Goal: Task Accomplishment & Management: Complete application form

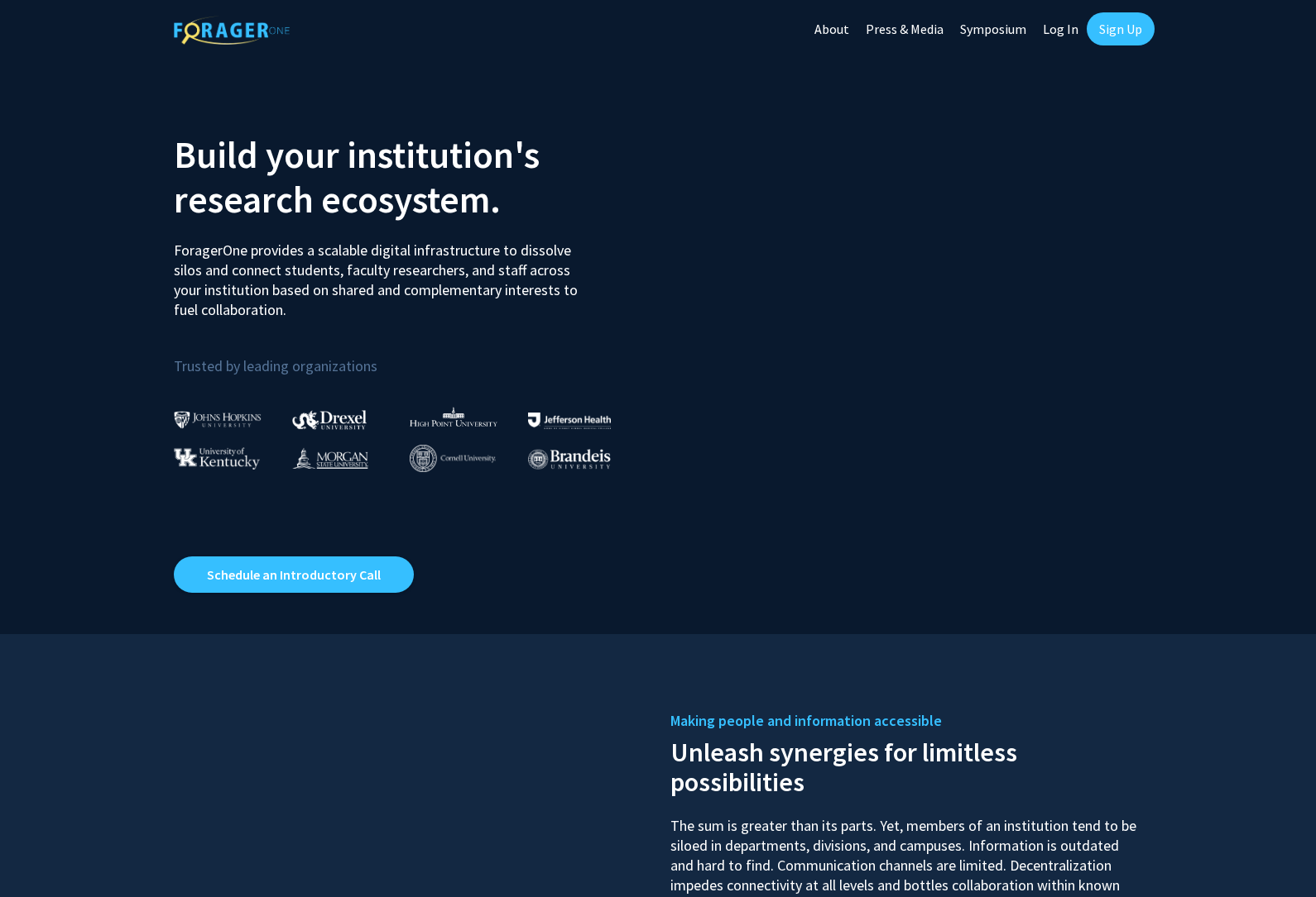
click at [1113, 33] on link "Sign Up" at bounding box center [1121, 28] width 68 height 33
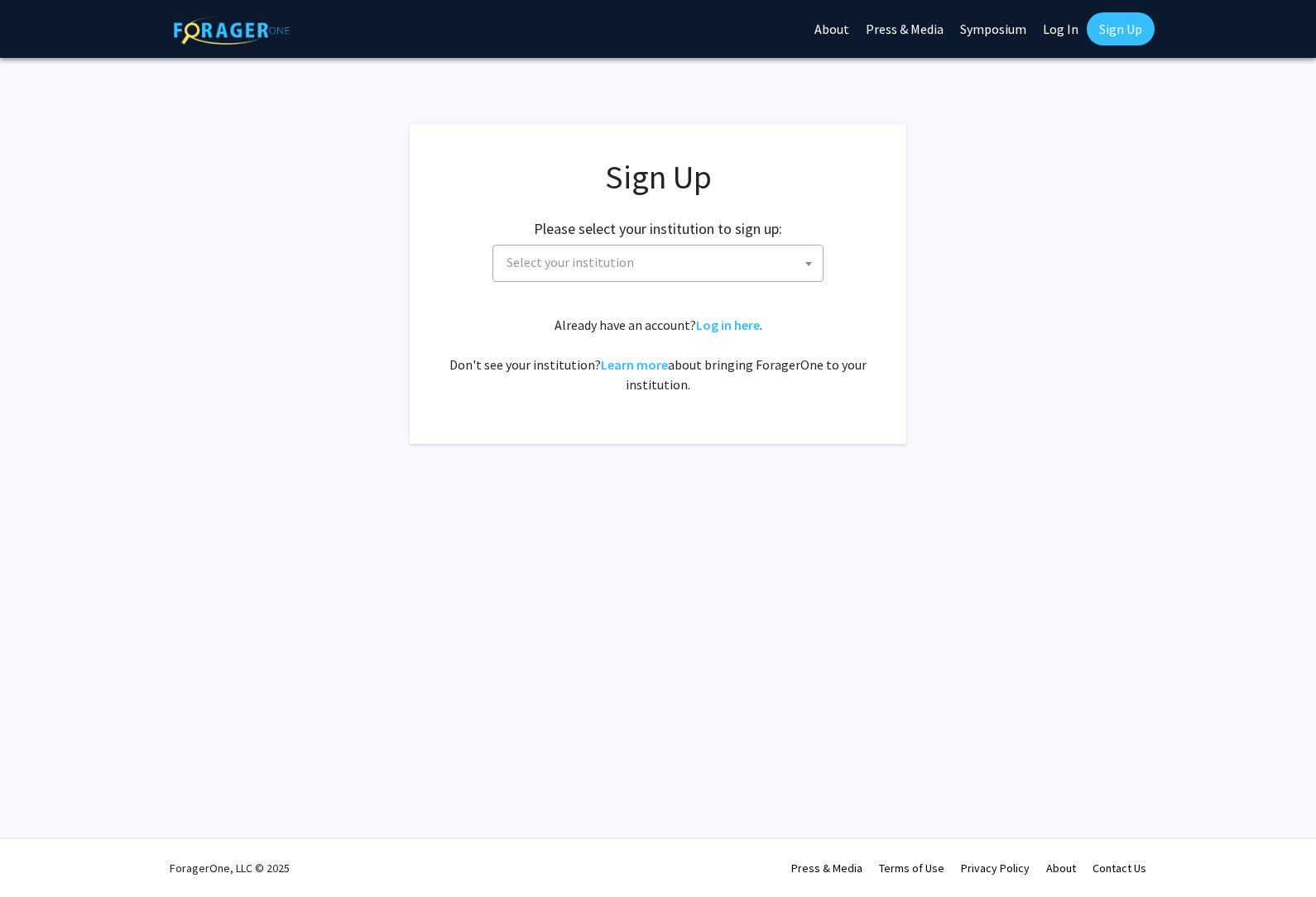
click at [695, 278] on span "Select your institution" at bounding box center [661, 263] width 322 height 34
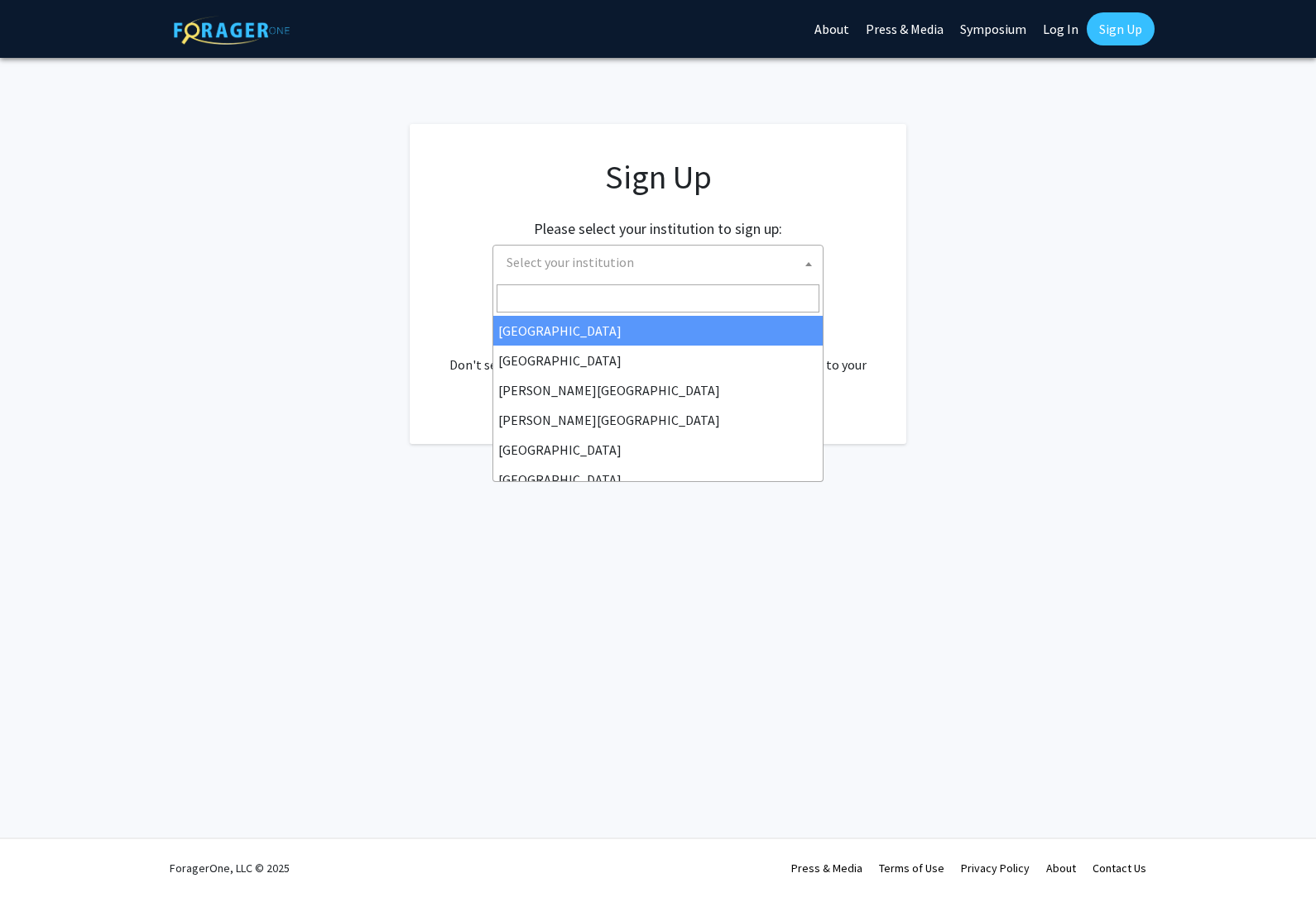
select select "34"
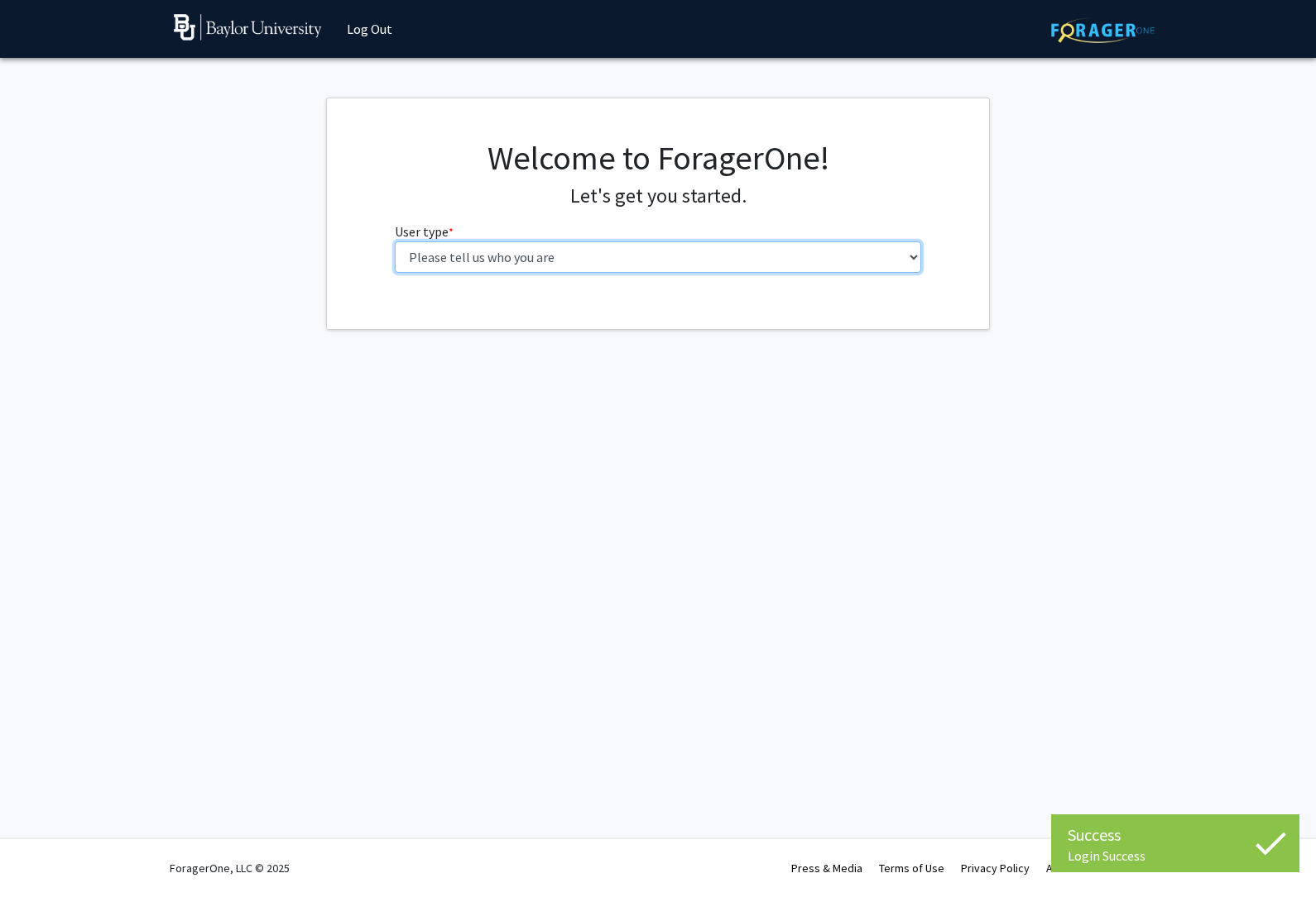
click at [863, 268] on select "Please tell us who you are Undergraduate Student Master's Student Doctoral Cand…" at bounding box center [658, 256] width 527 height 31
select select "1: undergrad"
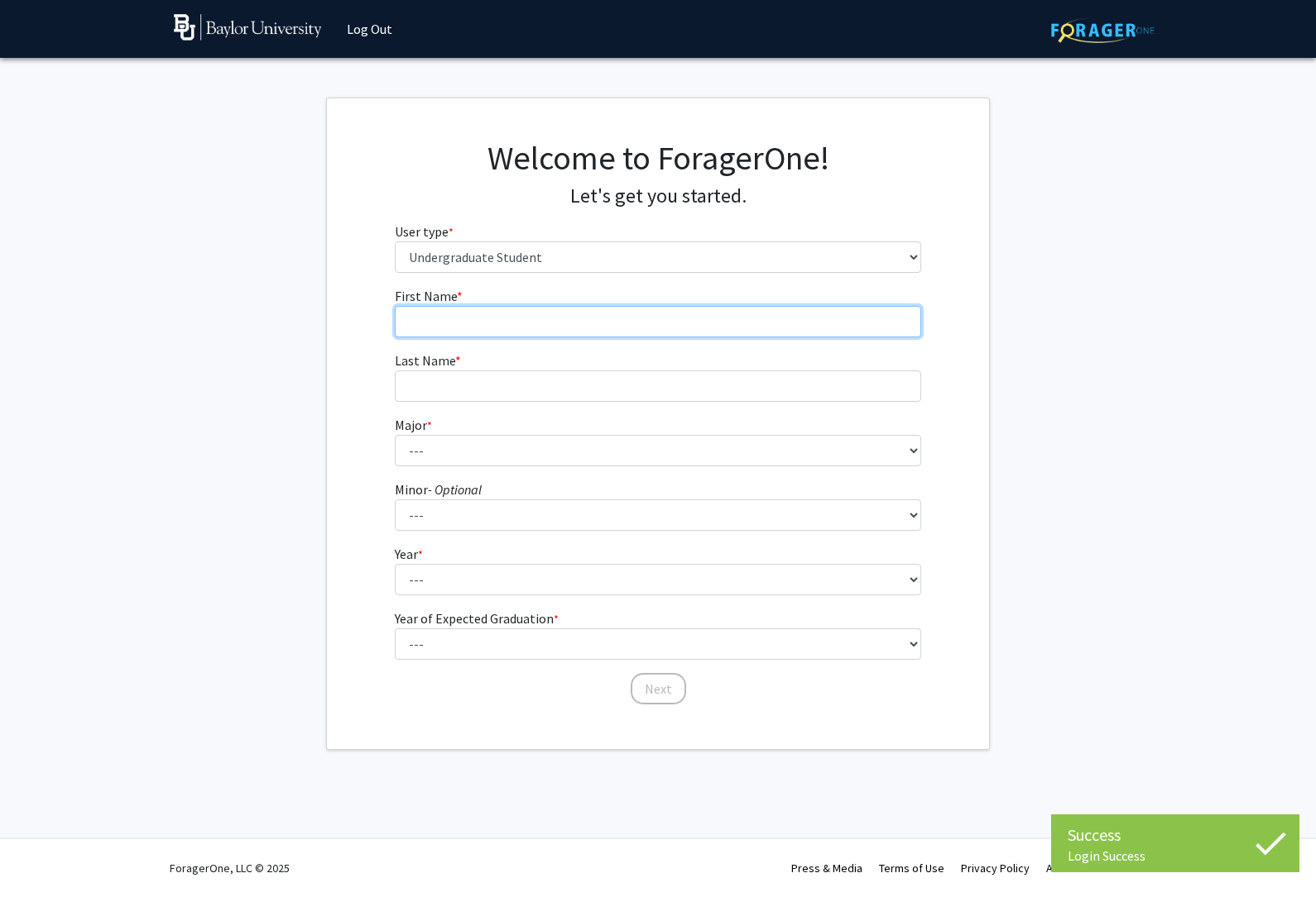
click at [833, 323] on input "First Name * required" at bounding box center [658, 321] width 527 height 31
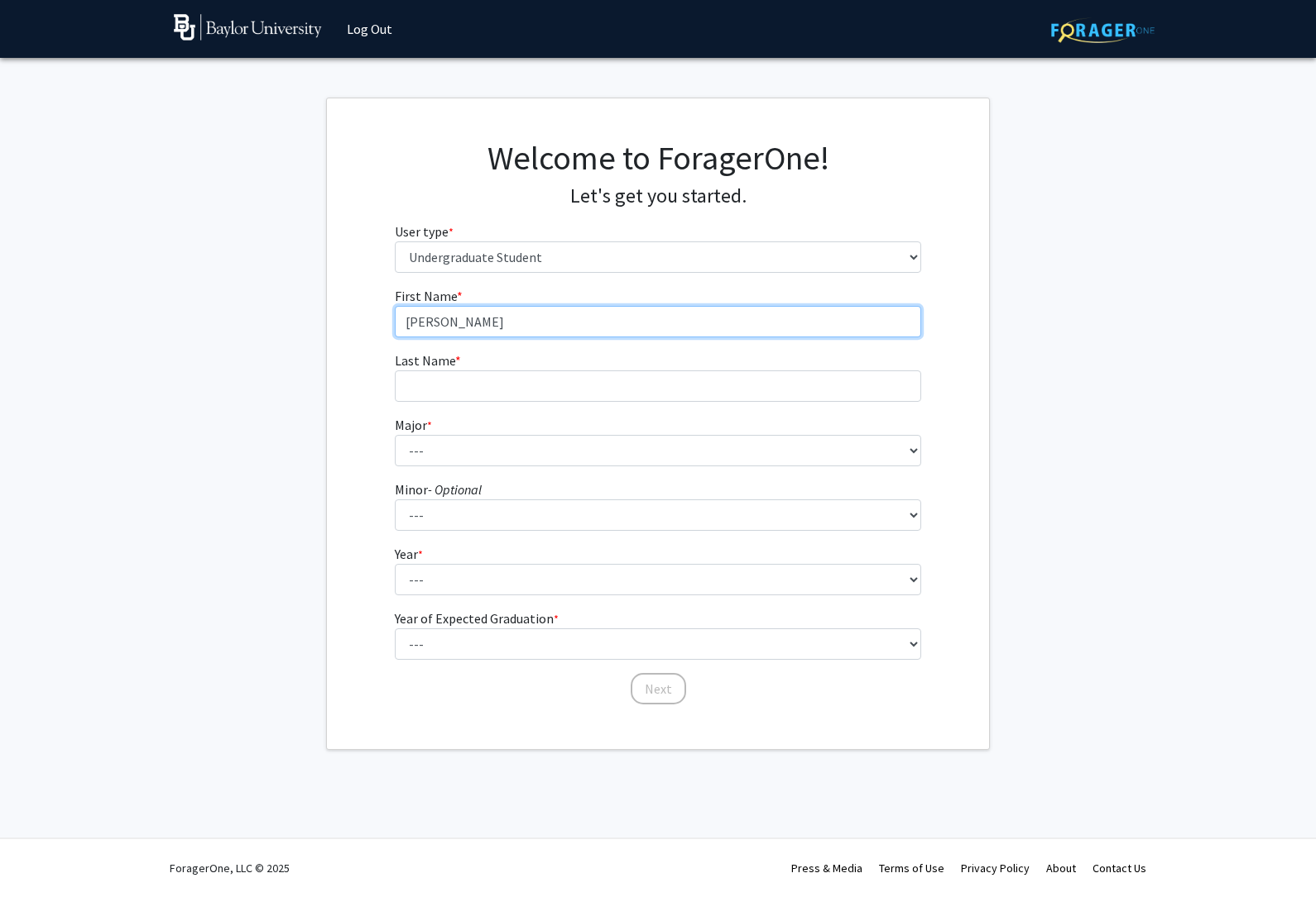
type input "Joseph"
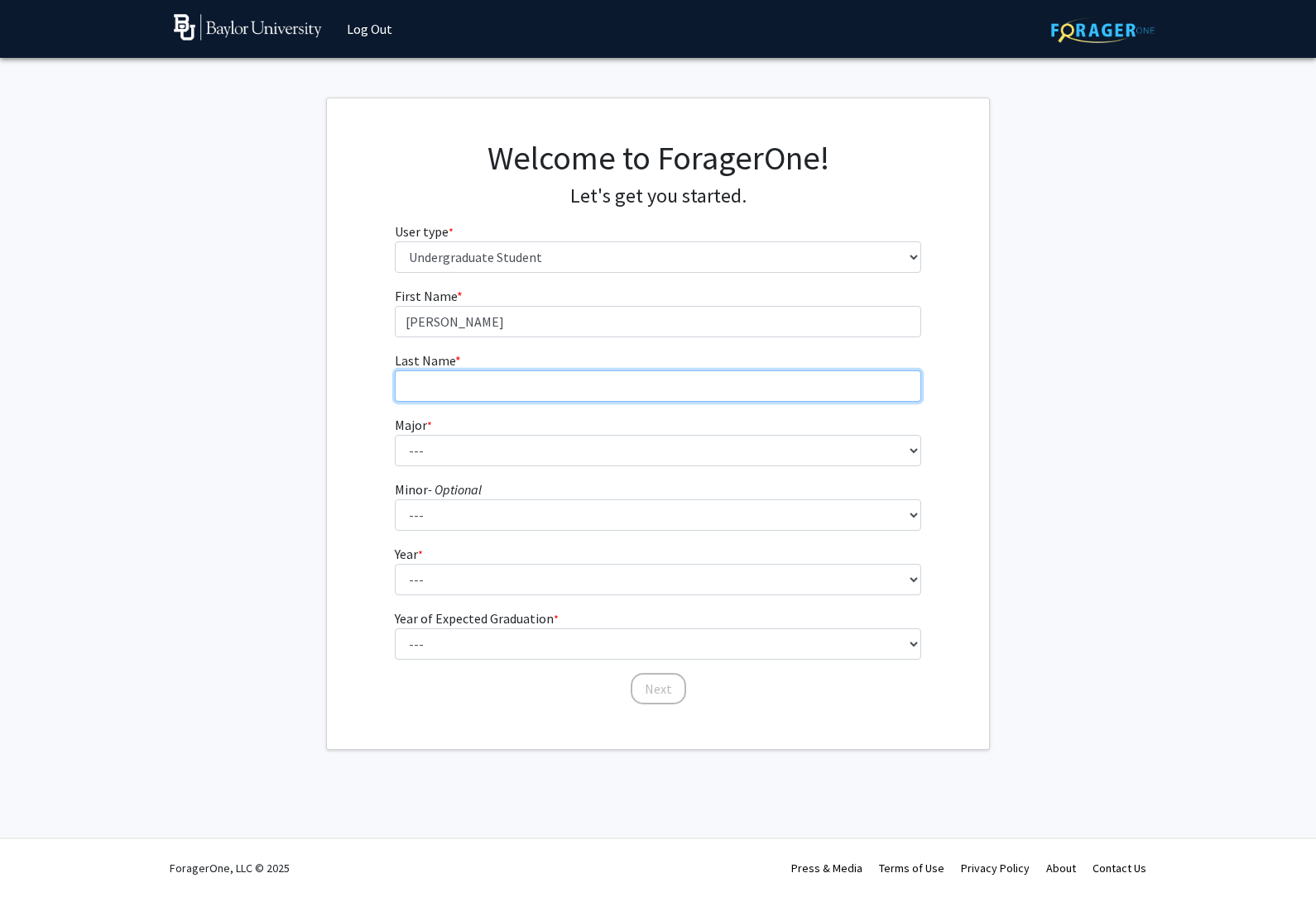
click at [756, 391] on input "Last Name * required" at bounding box center [658, 385] width 527 height 31
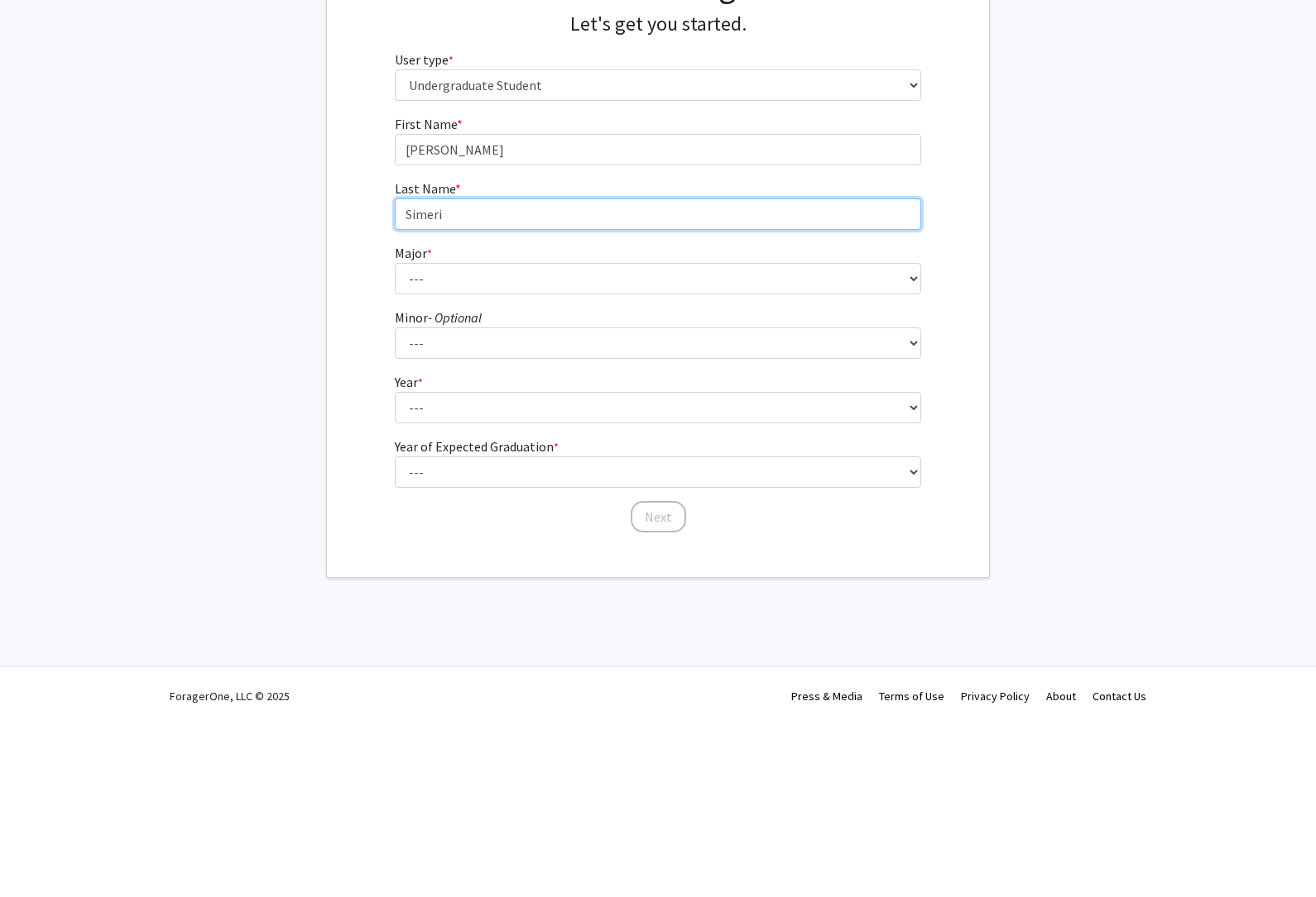
type input "Simeri"
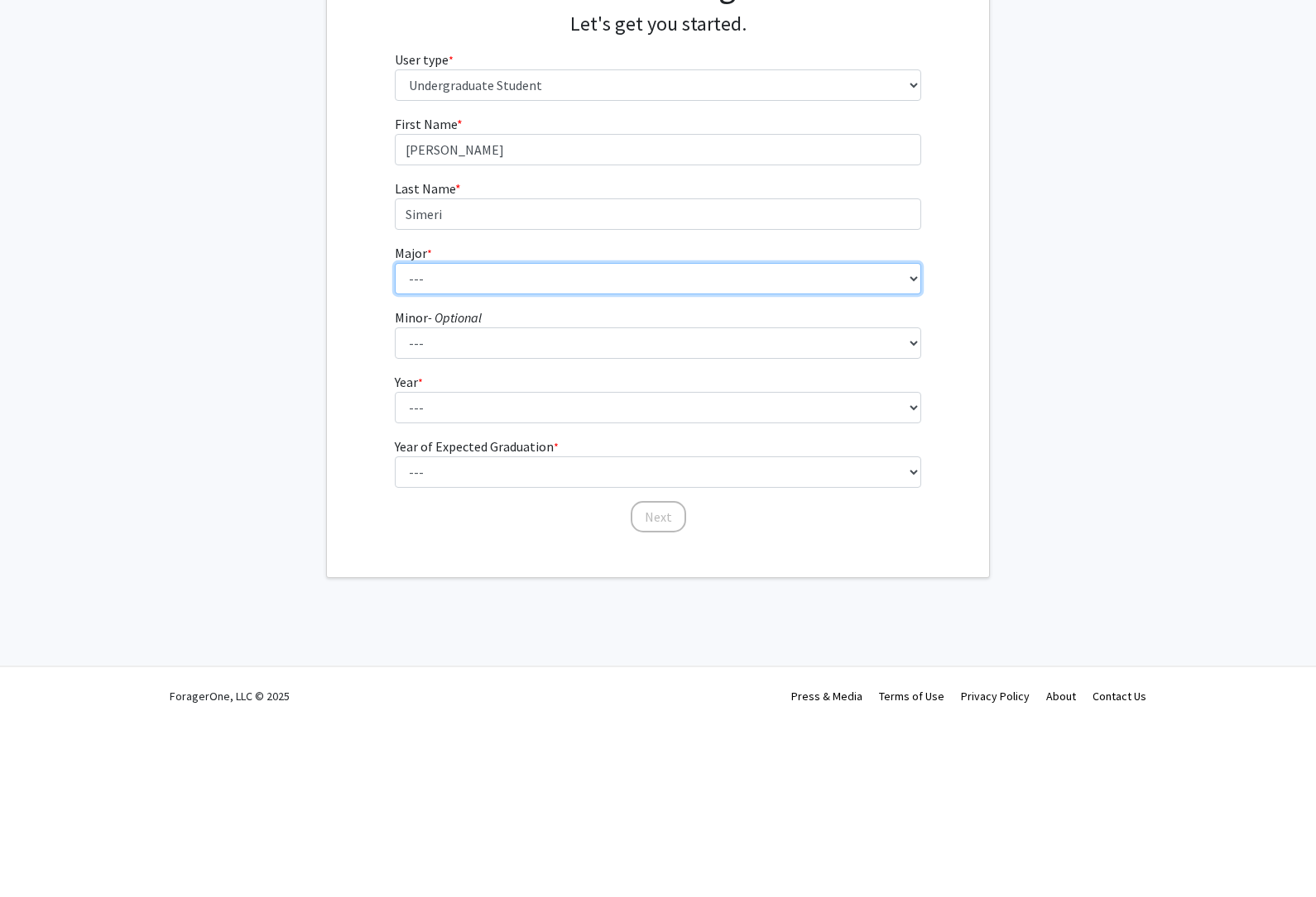
click at [810, 435] on select "--- Accounting American Studies Anthropology Apparel Design & Product Developme…" at bounding box center [658, 450] width 527 height 31
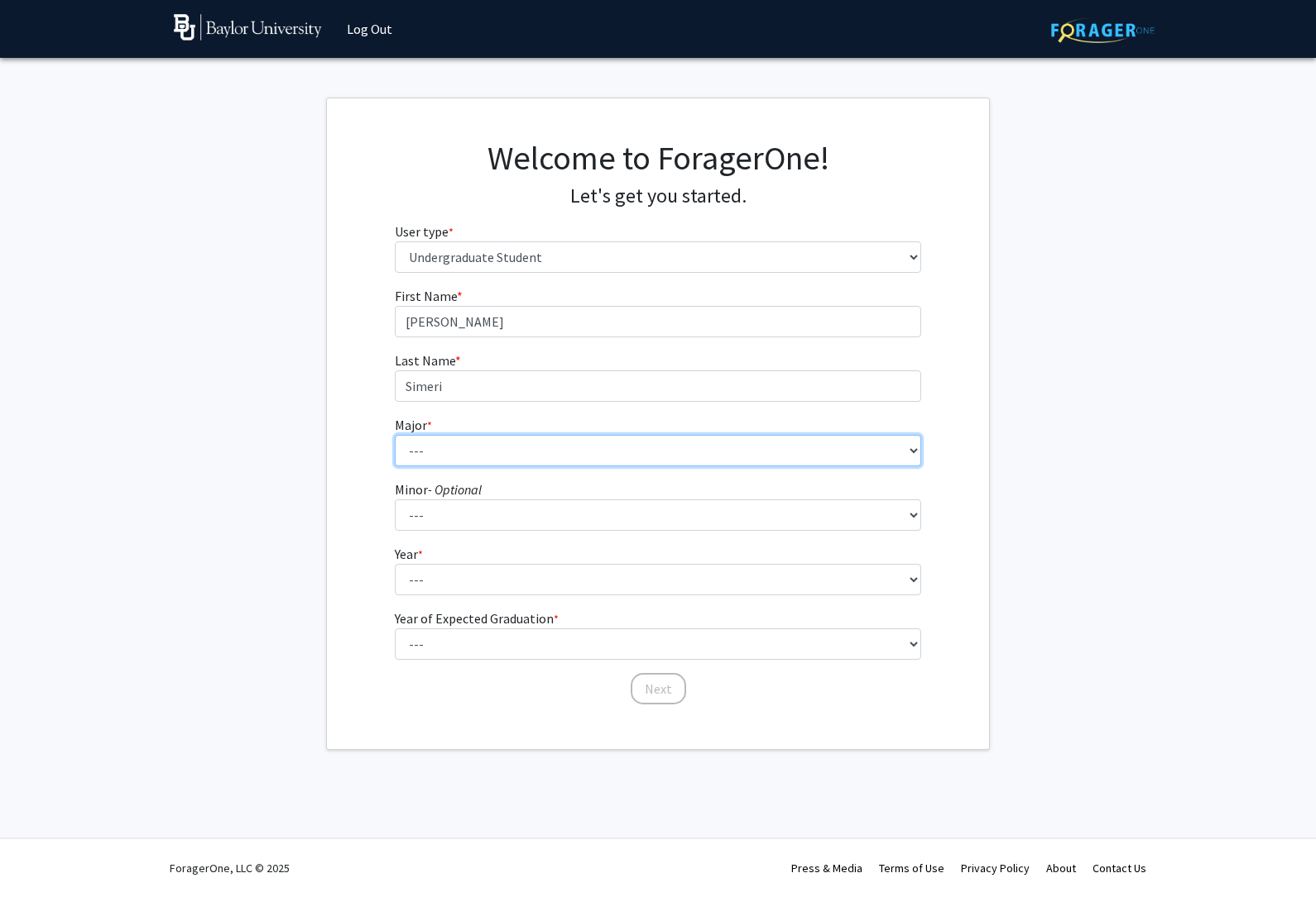
select select "17: 2682"
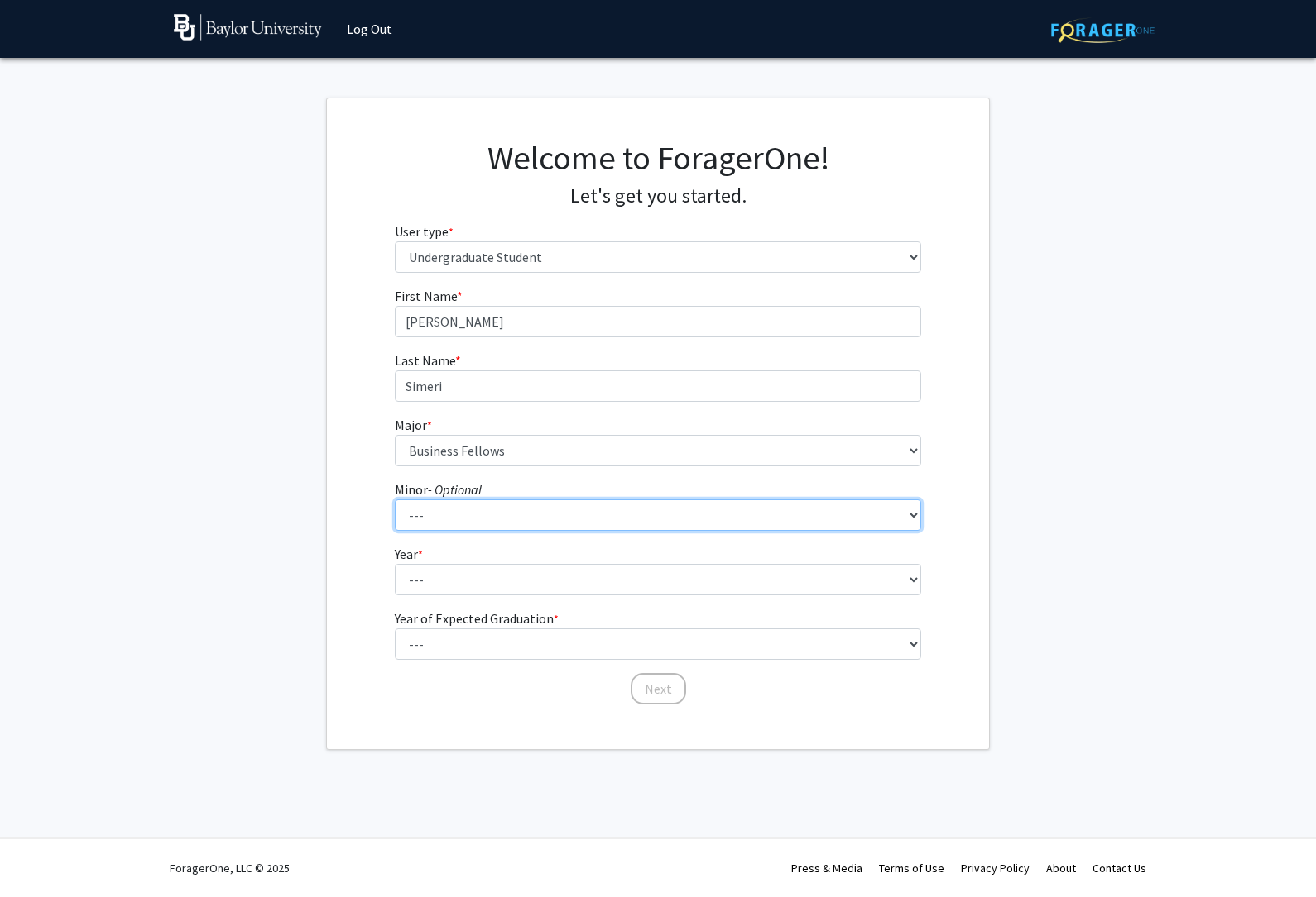
click at [750, 518] on select "--- Advertising American Sign Language American Studies Anthropology Apparel Me…" at bounding box center [658, 514] width 527 height 31
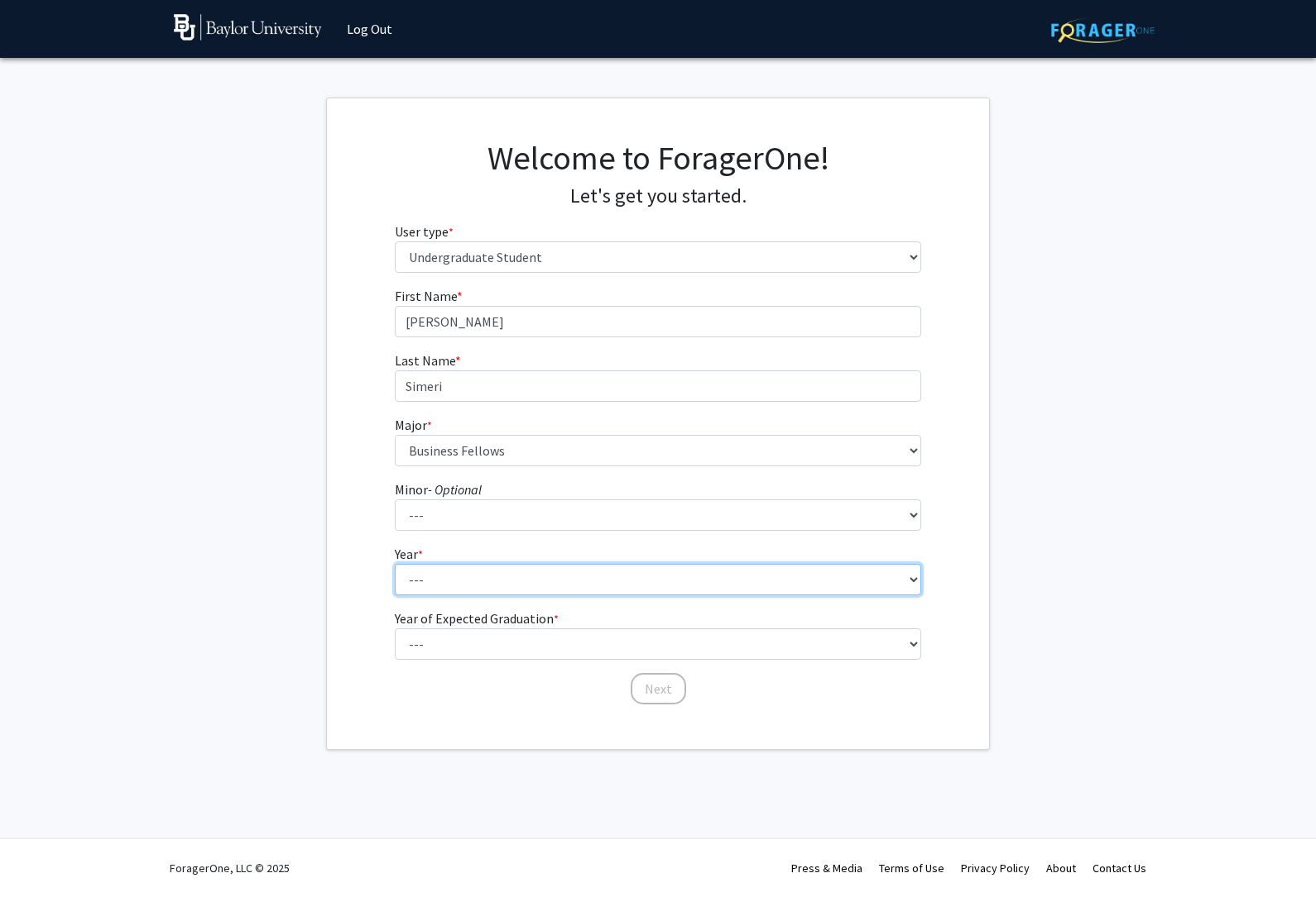
click at [803, 579] on select "--- First-year Sophomore Junior Senior Postbaccalaureate Certificate" at bounding box center [658, 579] width 527 height 31
select select "3: junior"
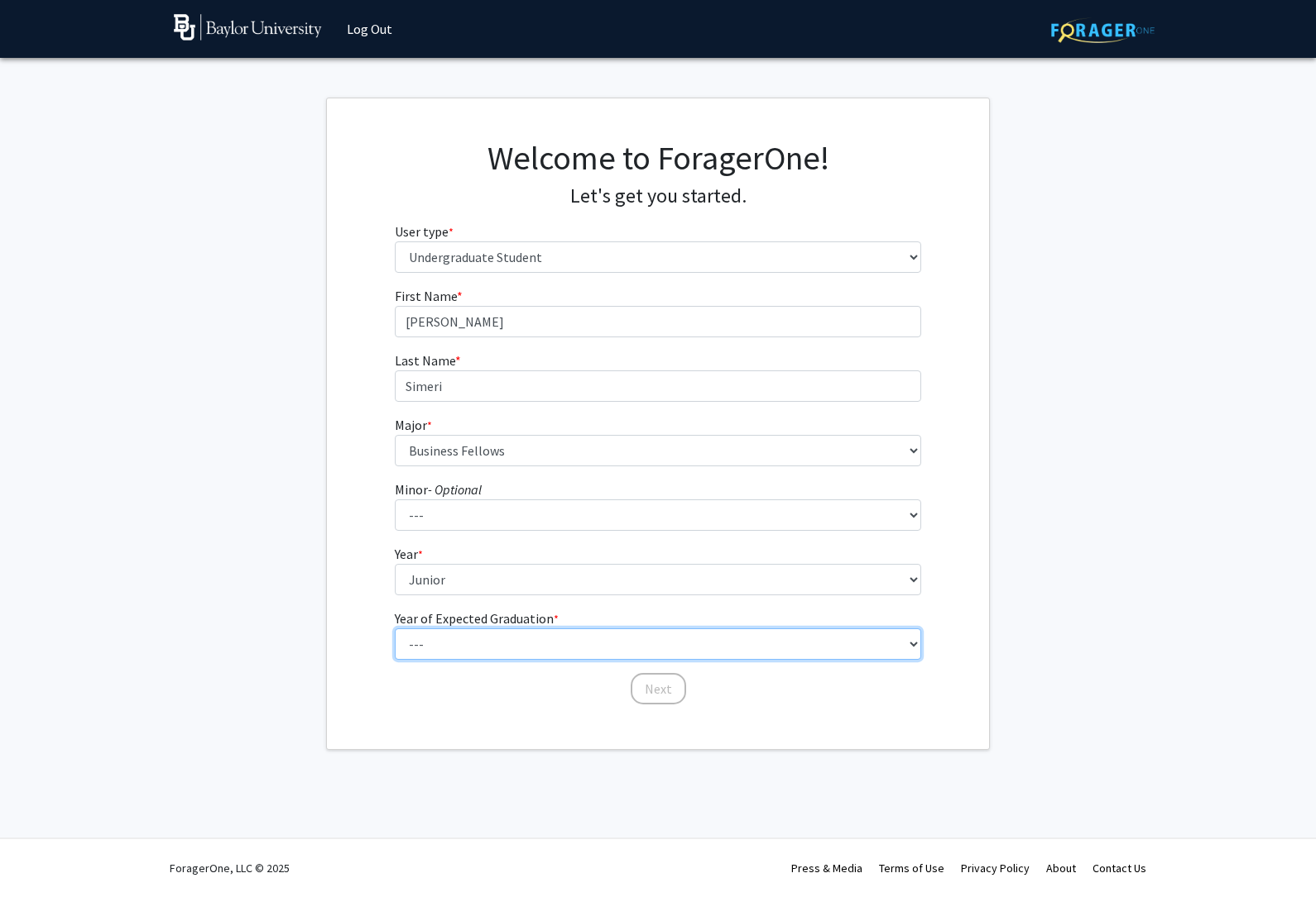
click at [448, 655] on select "--- 2025 2026 2027 2028 2029 2030 2031 2032 2033 2034" at bounding box center [658, 644] width 527 height 31
select select "3: 2027"
click at [659, 696] on button "Next" at bounding box center [658, 689] width 56 height 31
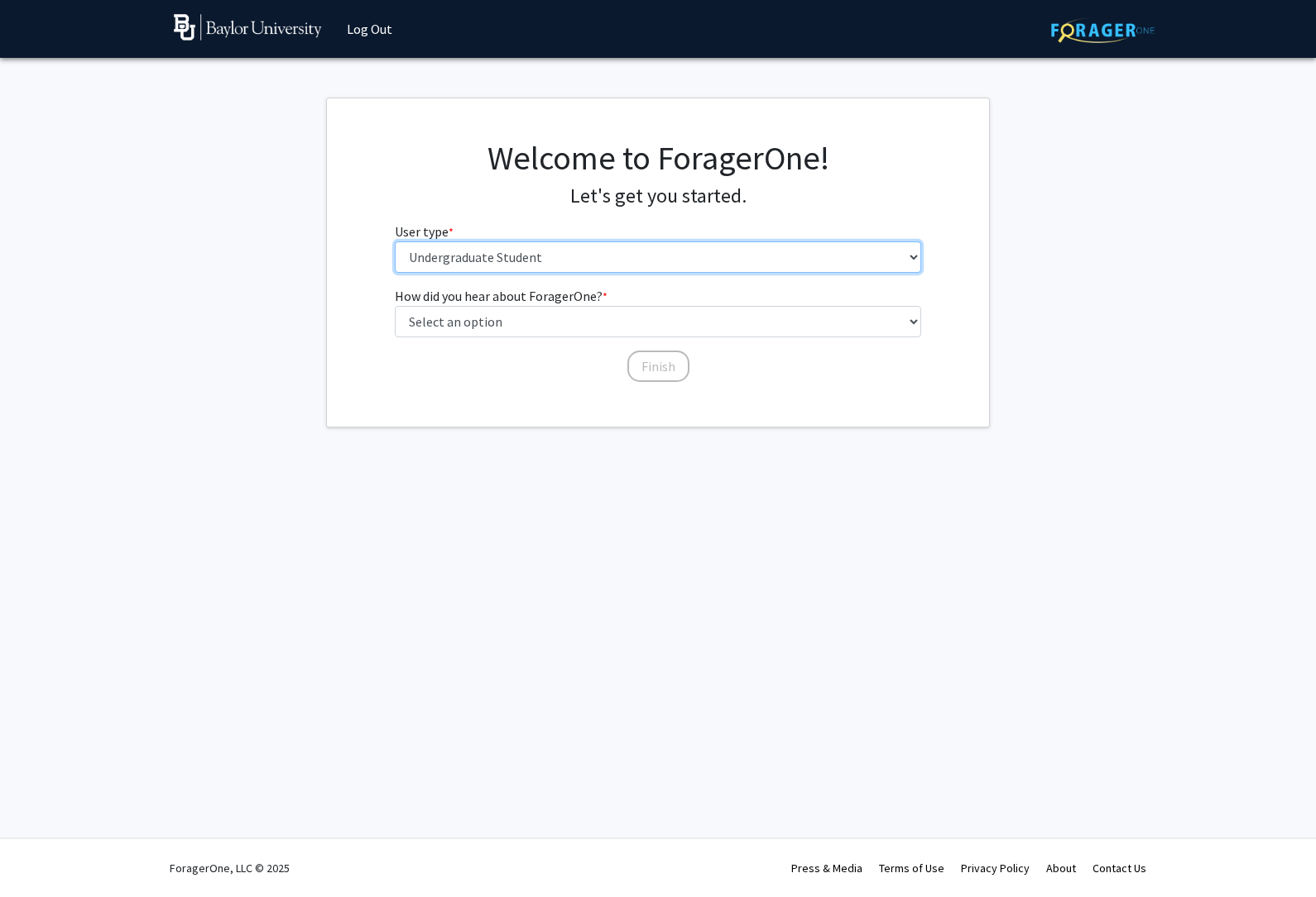
click at [763, 261] on select "Please tell us who you are Undergraduate Student Master's Student Doctoral Cand…" at bounding box center [658, 256] width 527 height 31
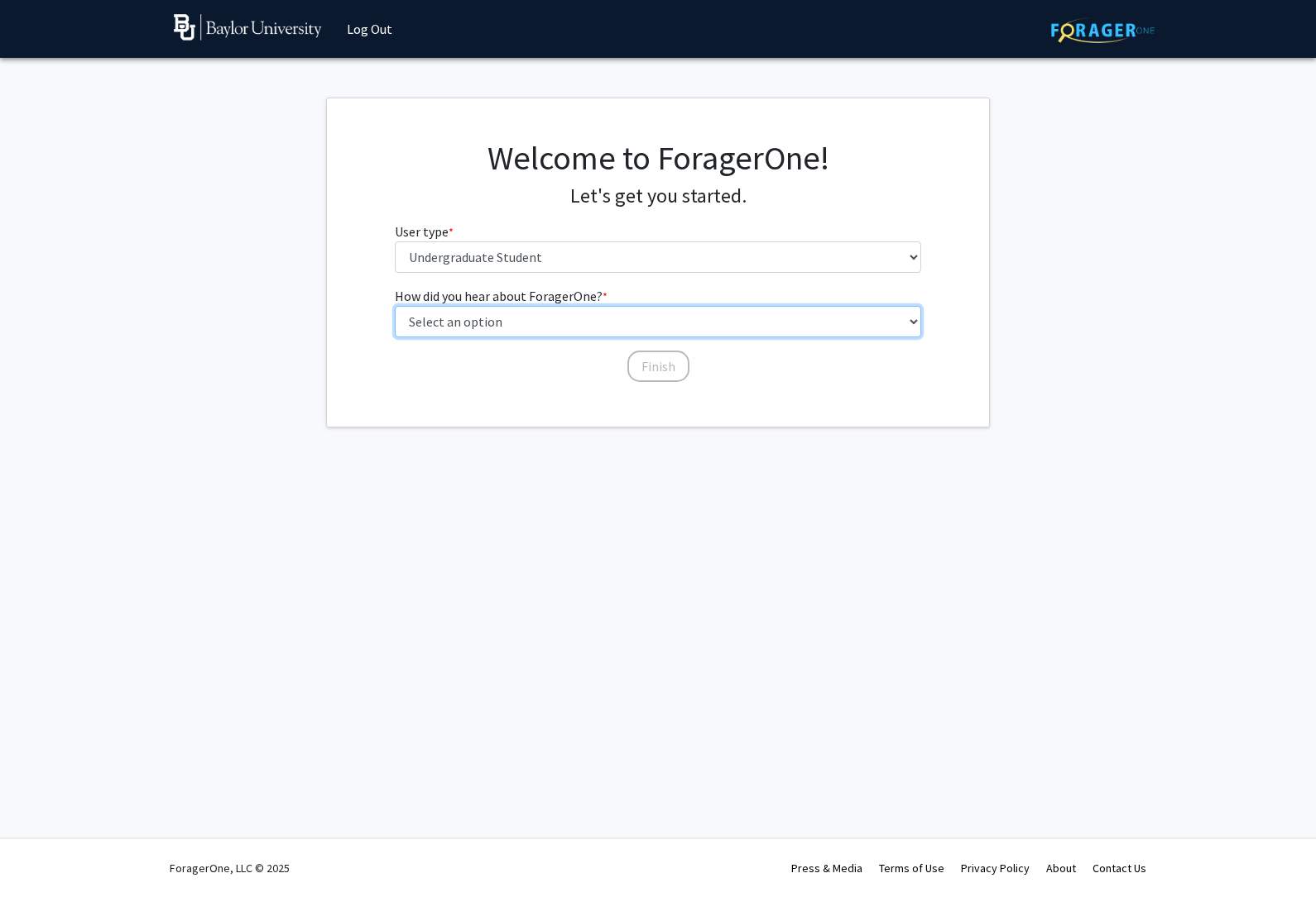
click at [869, 319] on select "Select an option Peer/student recommendation Faculty/staff recommendation Unive…" at bounding box center [658, 321] width 527 height 31
click at [871, 326] on select "Select an option Peer/student recommendation Faculty/staff recommendation Unive…" at bounding box center [658, 321] width 527 height 31
select select "2: faculty_recommendation"
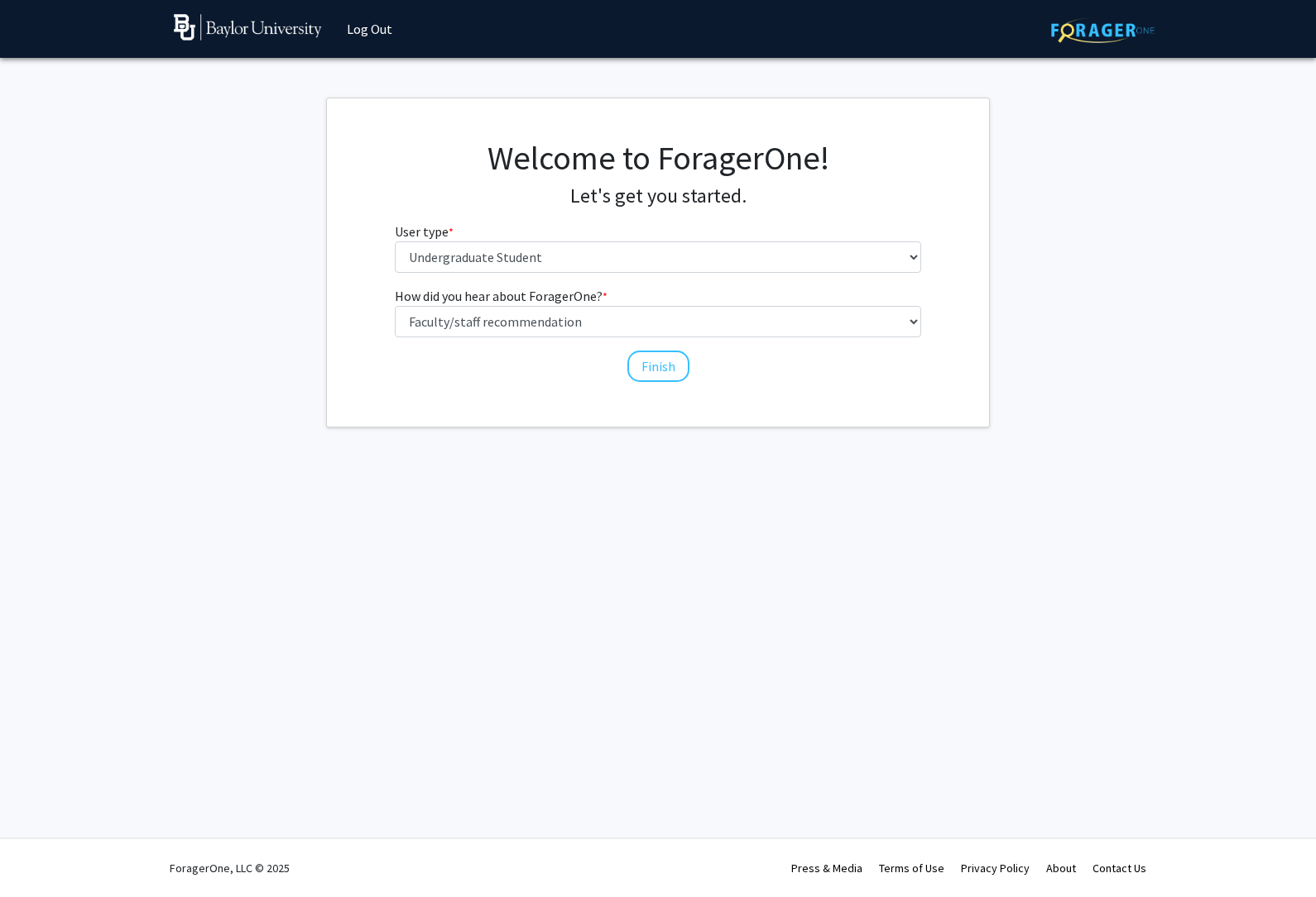
click at [669, 371] on button "Finish" at bounding box center [658, 366] width 62 height 31
